Goal: Task Accomplishment & Management: Use online tool/utility

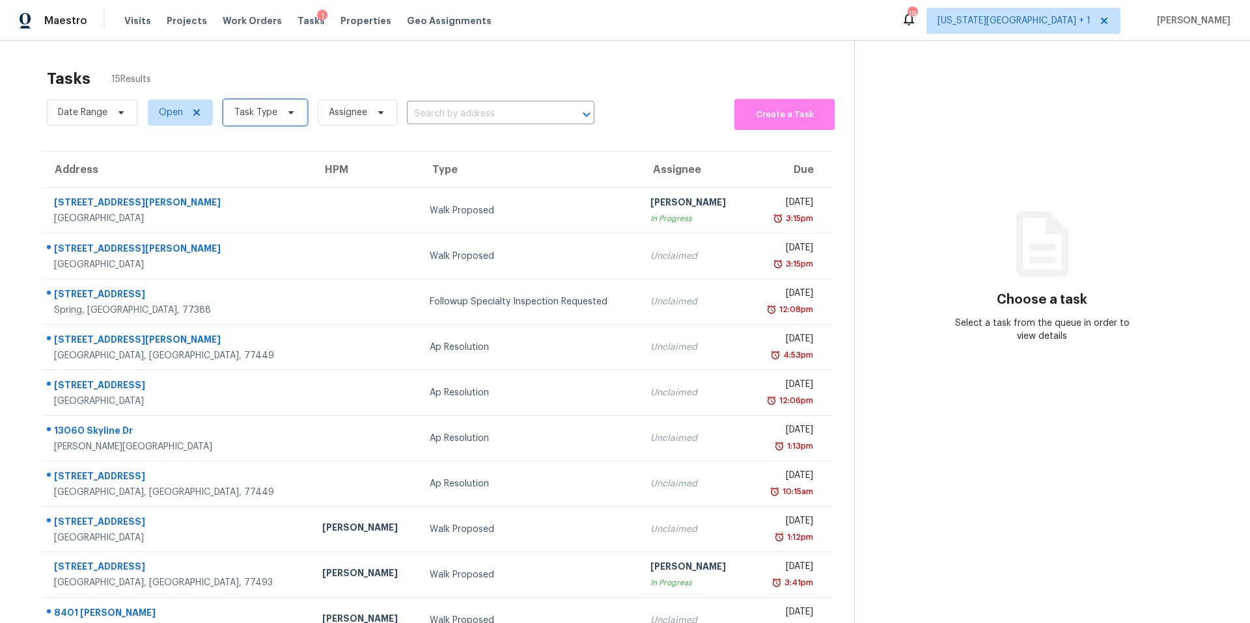
click at [249, 115] on span "Task Type" at bounding box center [255, 112] width 43 height 13
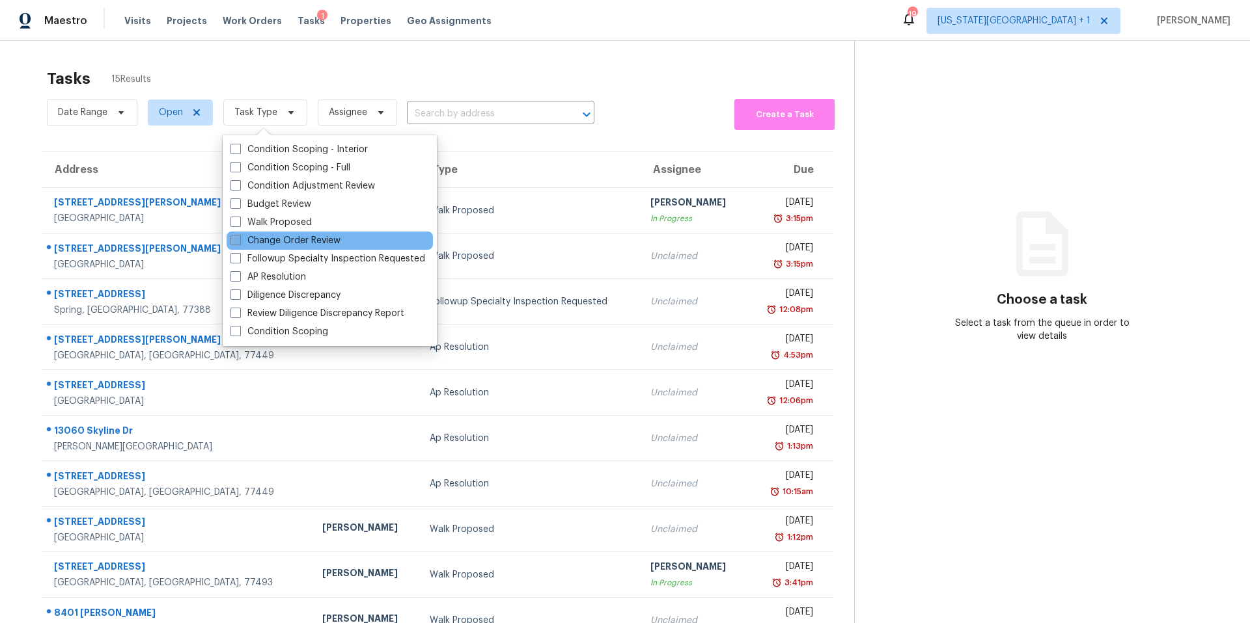
click at [256, 238] on label "Change Order Review" at bounding box center [285, 240] width 110 height 13
click at [239, 238] on input "Change Order Review" at bounding box center [234, 238] width 8 height 8
checkbox input "true"
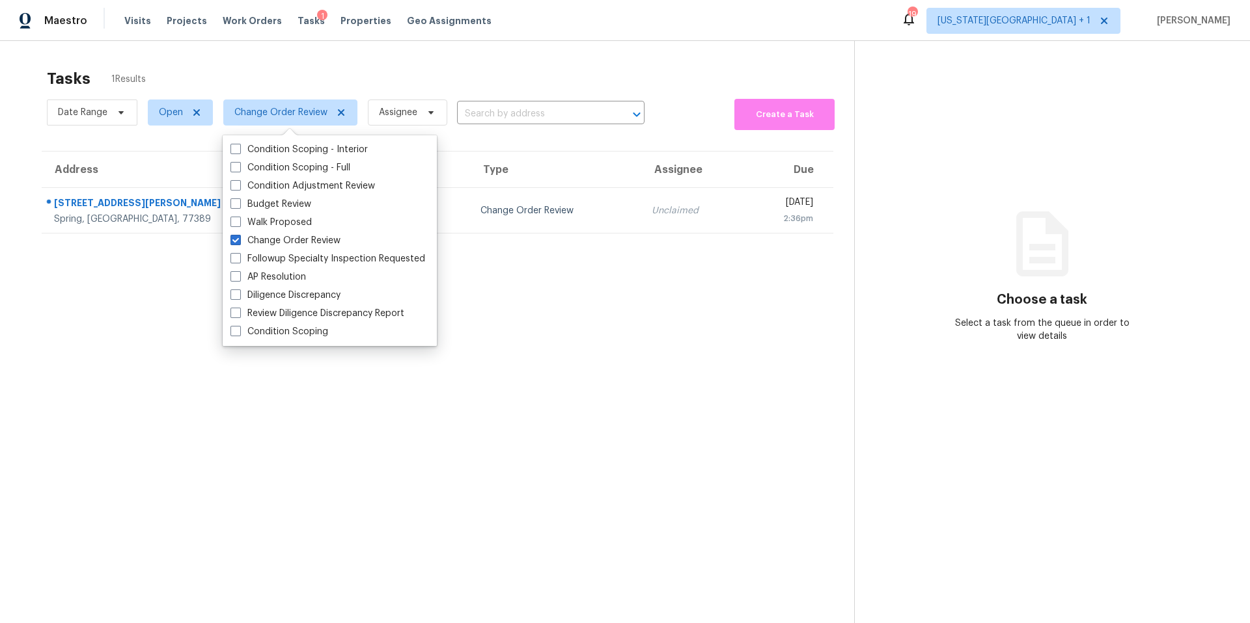
click at [154, 301] on section "Tasks 1 Results Date Range Open Change Order Review Assignee ​ Create a Task Ad…" at bounding box center [437, 363] width 833 height 603
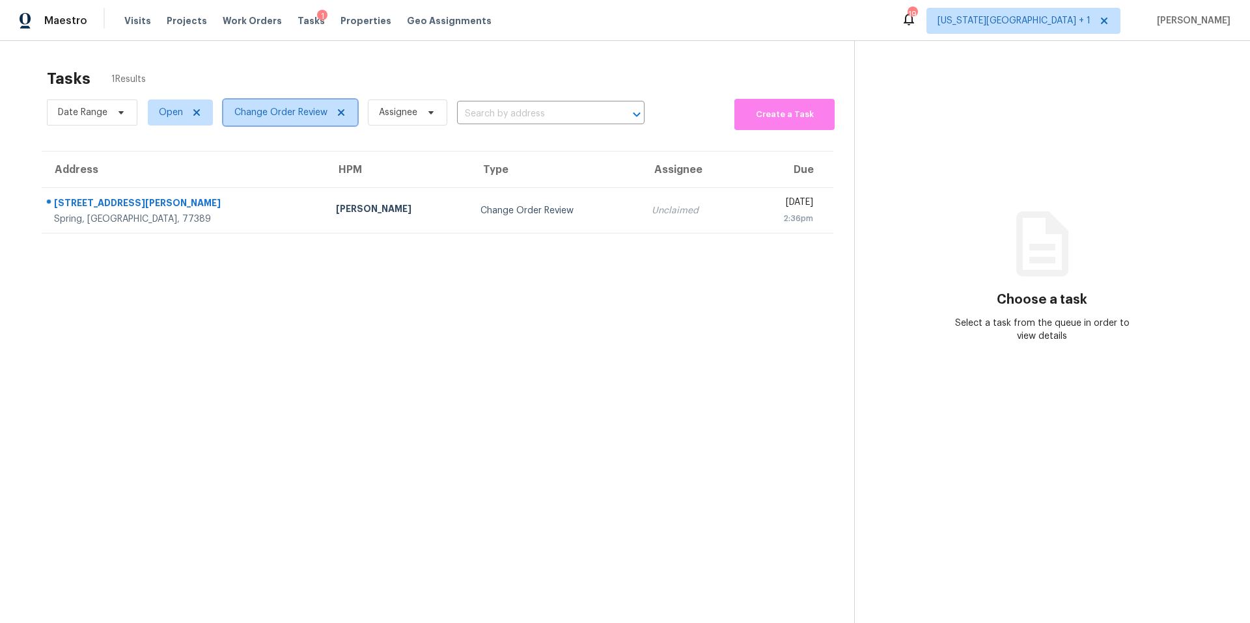
click at [274, 104] on span "Change Order Review" at bounding box center [290, 113] width 134 height 26
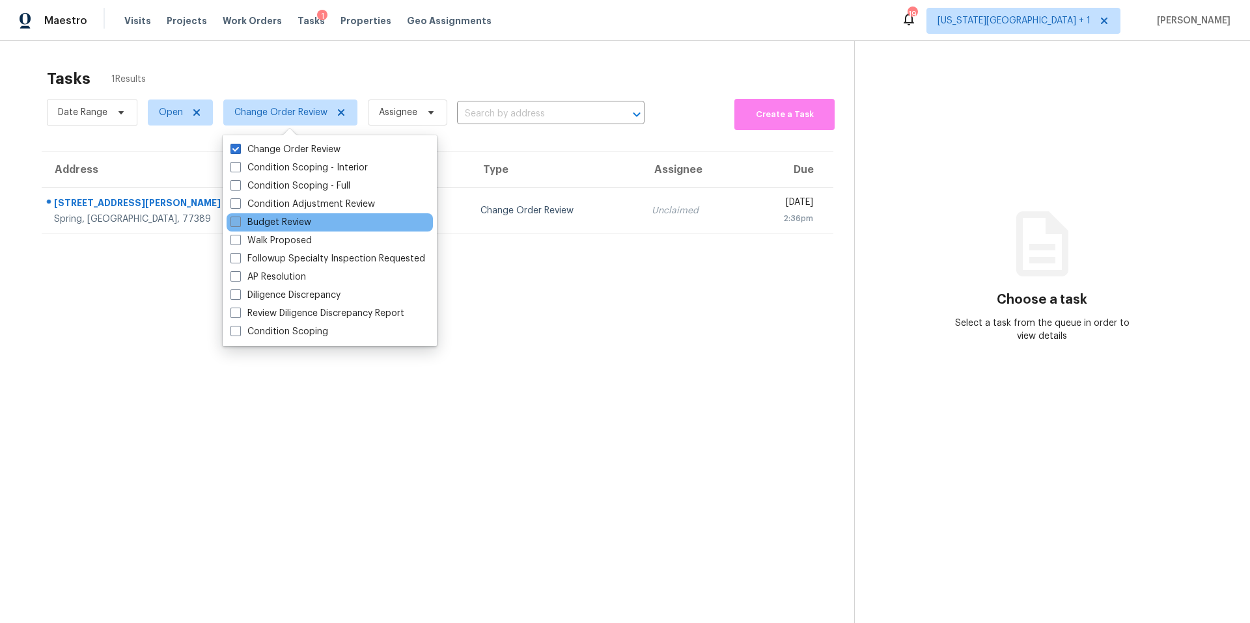
click at [260, 222] on label "Budget Review" at bounding box center [270, 222] width 81 height 13
click at [239, 222] on input "Budget Review" at bounding box center [234, 220] width 8 height 8
checkbox input "true"
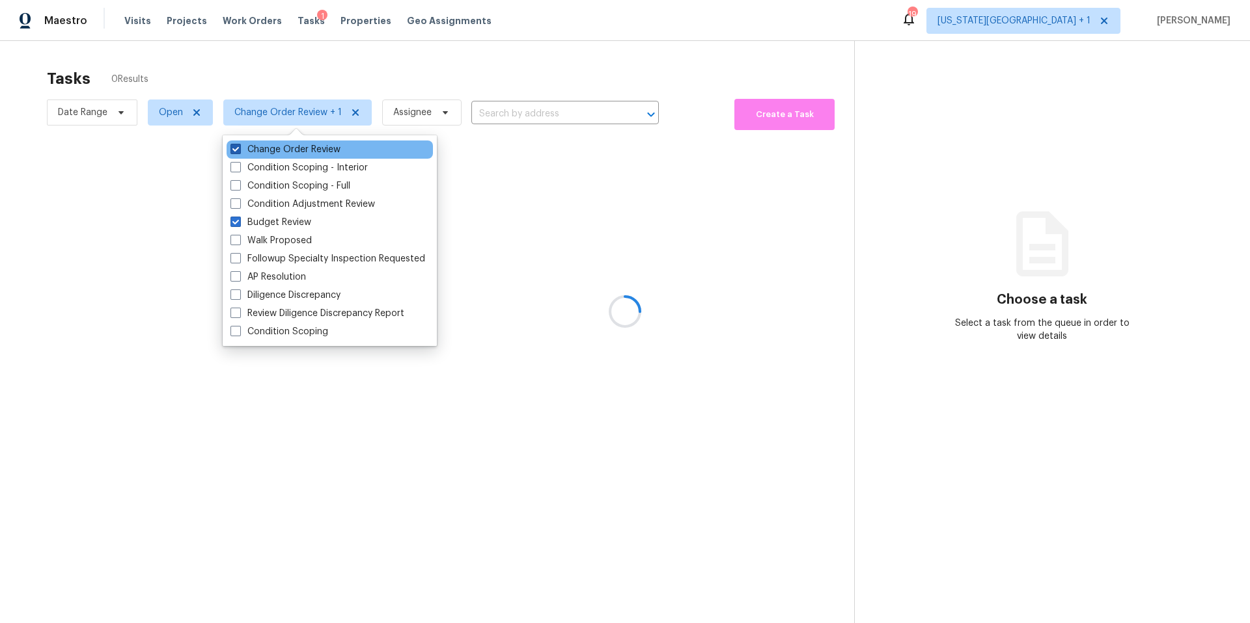
click at [248, 151] on label "Change Order Review" at bounding box center [285, 149] width 110 height 13
click at [239, 151] on input "Change Order Review" at bounding box center [234, 147] width 8 height 8
checkbox input "false"
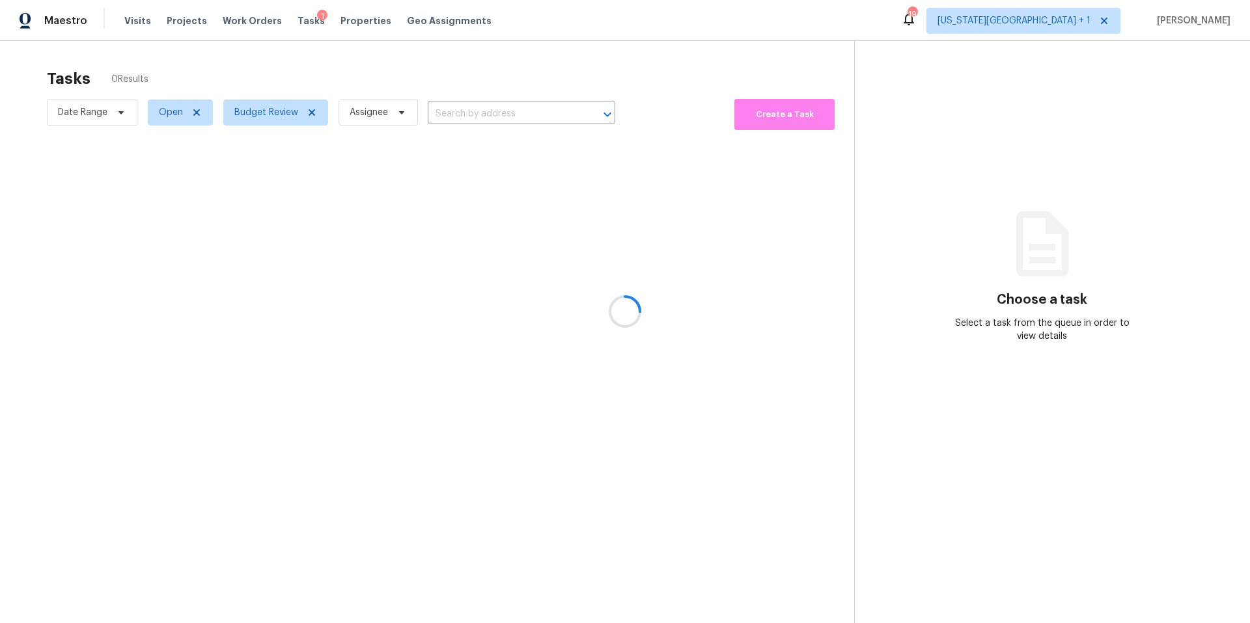
click at [252, 79] on div at bounding box center [625, 311] width 1250 height 623
